Goal: Transaction & Acquisition: Purchase product/service

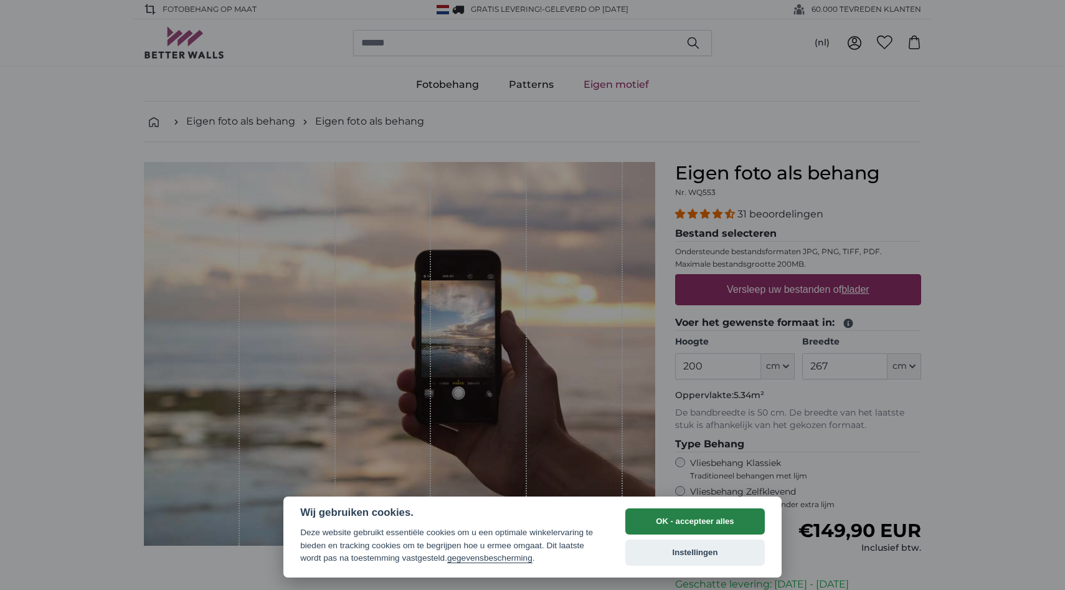
click at [684, 524] on button "OK - accepteer alles" at bounding box center [695, 521] width 140 height 26
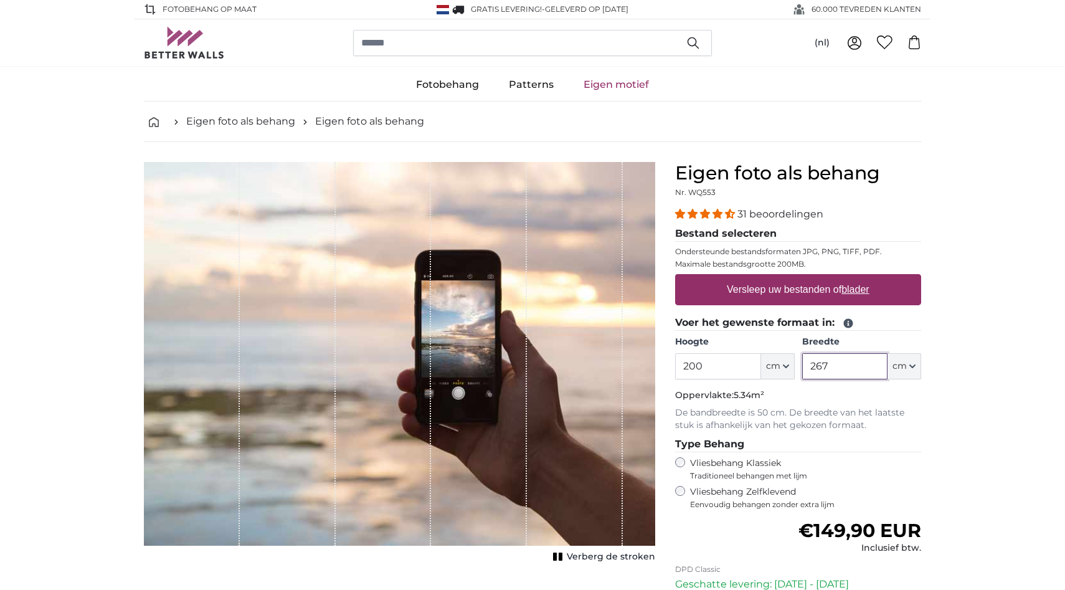
drag, startPoint x: 823, startPoint y: 370, endPoint x: 751, endPoint y: 369, distance: 72.3
click at [751, 369] on div "Hoogte 200 ft cm Centimeter (cm) Inches (inch) Feet (ft. in.) Breedte 267 ft cm…" at bounding box center [798, 358] width 246 height 44
click at [822, 386] on fieldset "Voer het gewenste formaat in: Hoogte 200 ft cm Centimeter (cm) Inches (inch) Fe…" at bounding box center [798, 373] width 246 height 116
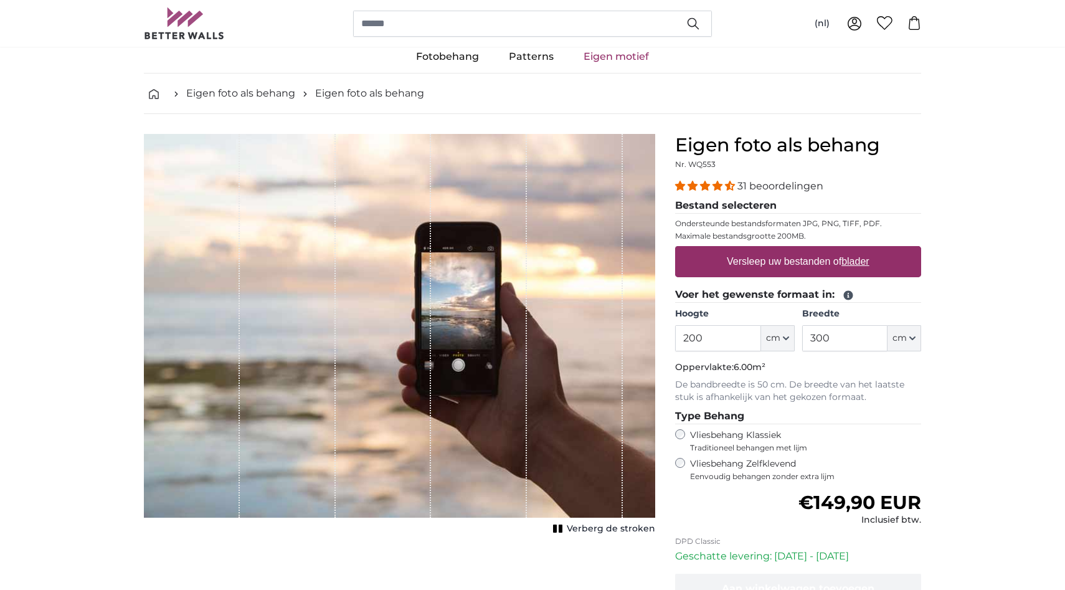
scroll to position [31, 0]
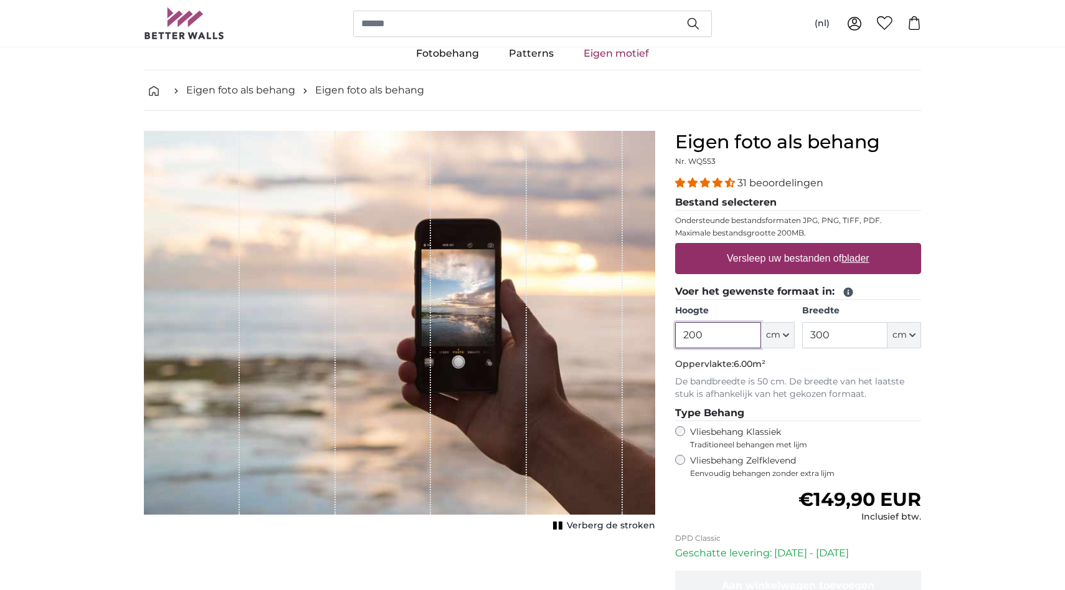
click at [718, 328] on input "200" at bounding box center [717, 335] width 85 height 26
click at [821, 365] on p "Oppervlakte: 6.00m²" at bounding box center [798, 364] width 246 height 12
click at [594, 526] on span "Verberg de stroken" at bounding box center [611, 525] width 88 height 12
click at [594, 526] on span "Toon de stroken" at bounding box center [618, 525] width 73 height 12
click at [845, 334] on input "300" at bounding box center [844, 335] width 85 height 26
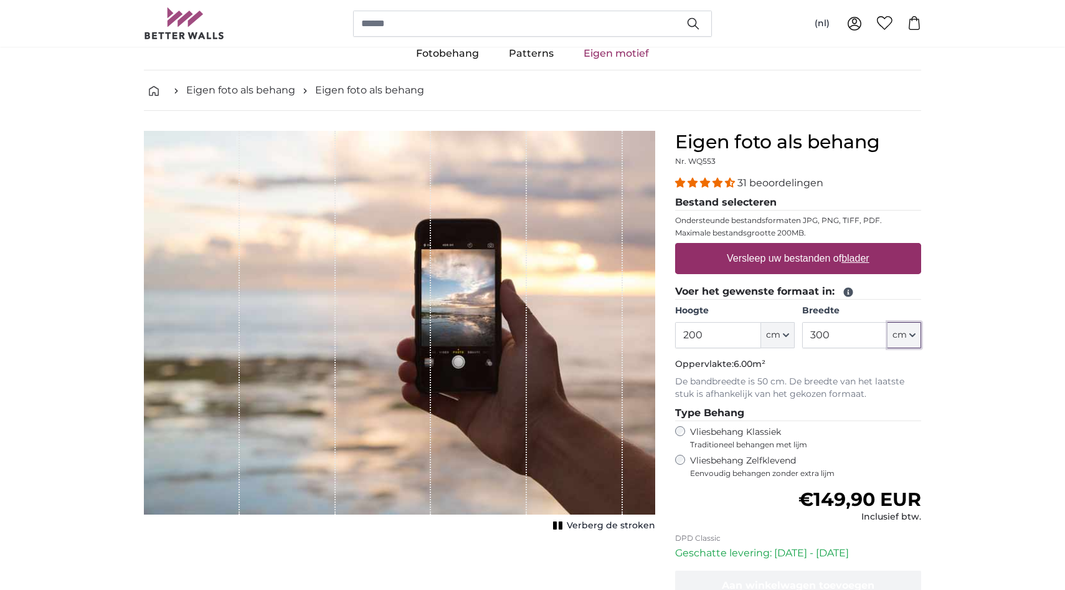
click at [913, 336] on icon "button" at bounding box center [912, 335] width 6 height 6
click at [899, 359] on link "Centimeter (cm)" at bounding box center [905, 369] width 110 height 22
click at [868, 333] on input "267" at bounding box center [844, 335] width 85 height 26
type input "2"
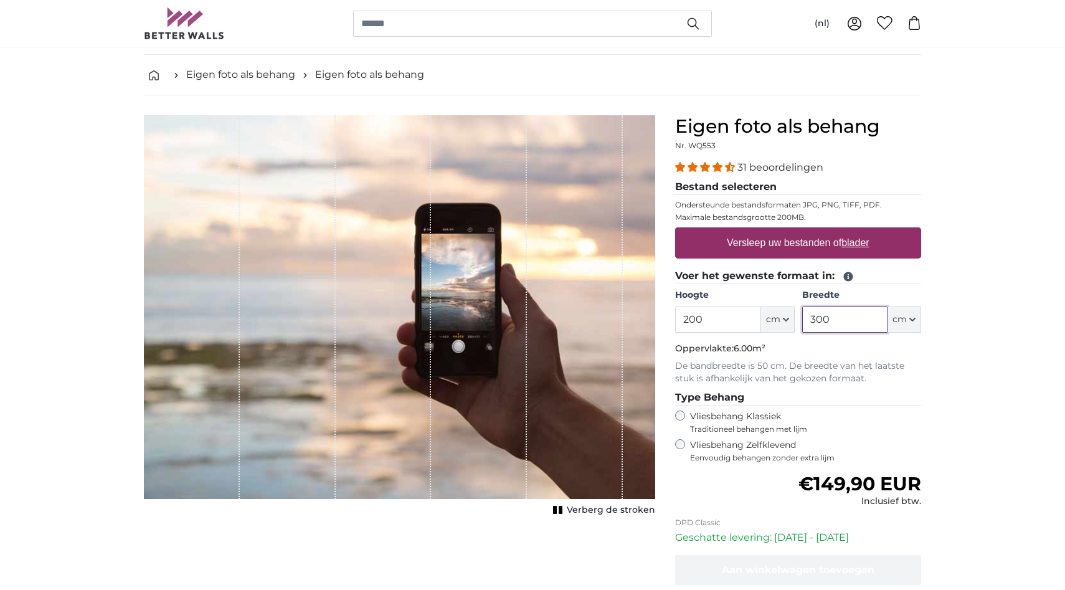
scroll to position [12, 0]
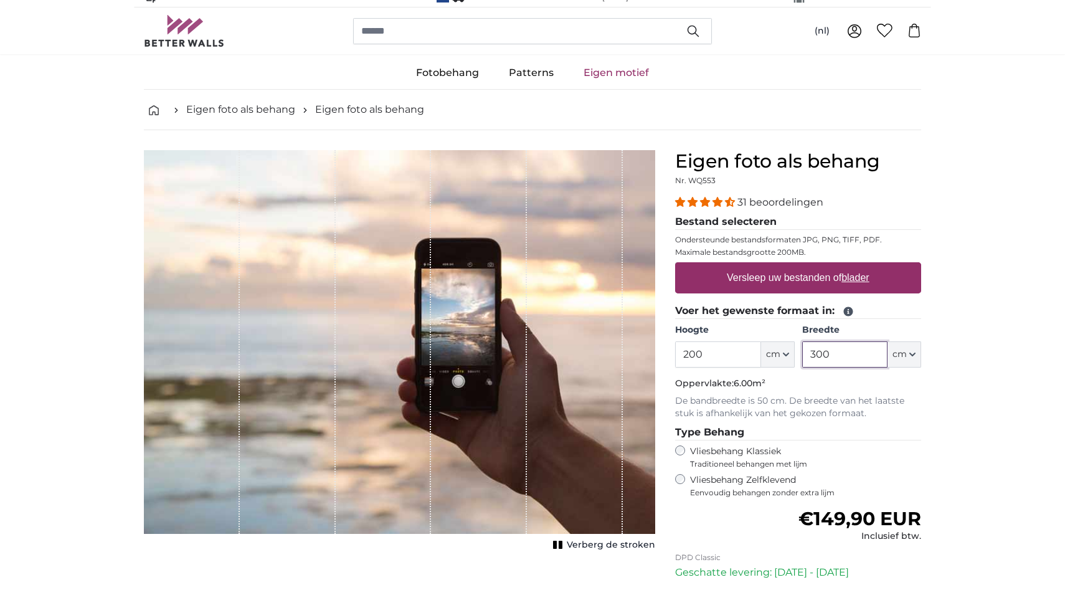
type input "300"
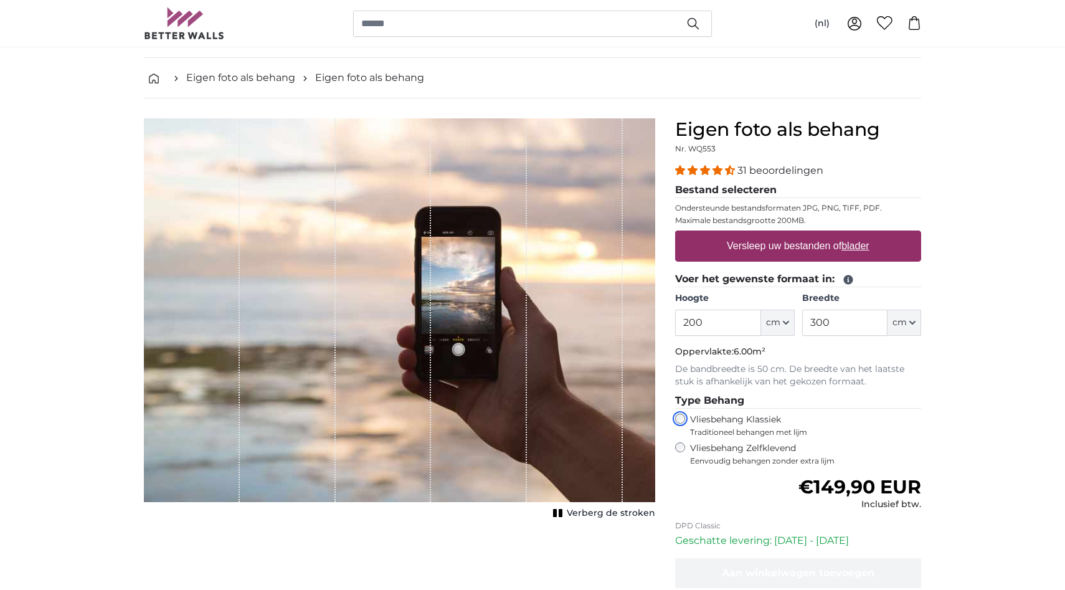
scroll to position [47, 0]
